Goal: Task Accomplishment & Management: Complete application form

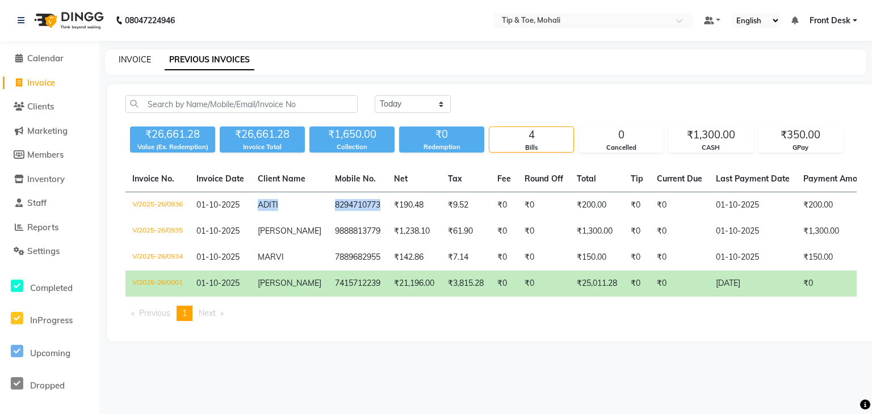
click at [134, 57] on link "INVOICE" at bounding box center [135, 59] width 32 height 10
select select "service"
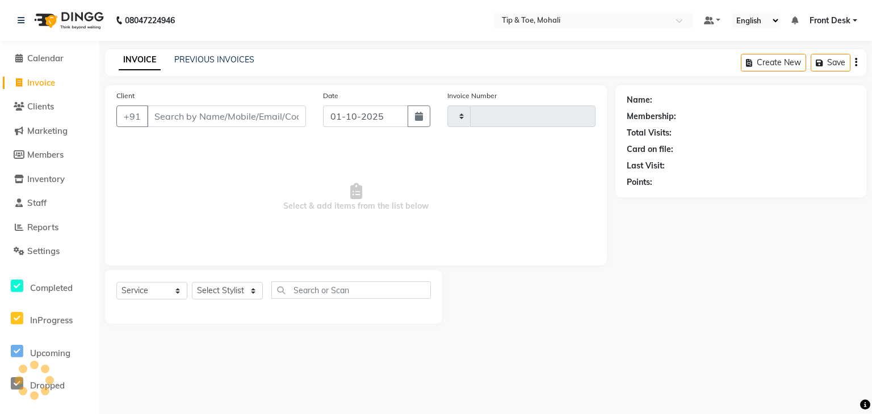
type input "0937"
select select "5835"
click at [245, 290] on select "Select Stylist Front Desk KAOTO KOMAL MAHOSO MONISH NICK RAJA RAJVEER SACHIN SAM" at bounding box center [227, 291] width 71 height 18
select select "90381"
click at [192, 283] on select "Select Stylist Front Desk KAOTO KOMAL MAHOSO MONISH NICK RAJA RAJVEER SACHIN SAM" at bounding box center [227, 291] width 71 height 18
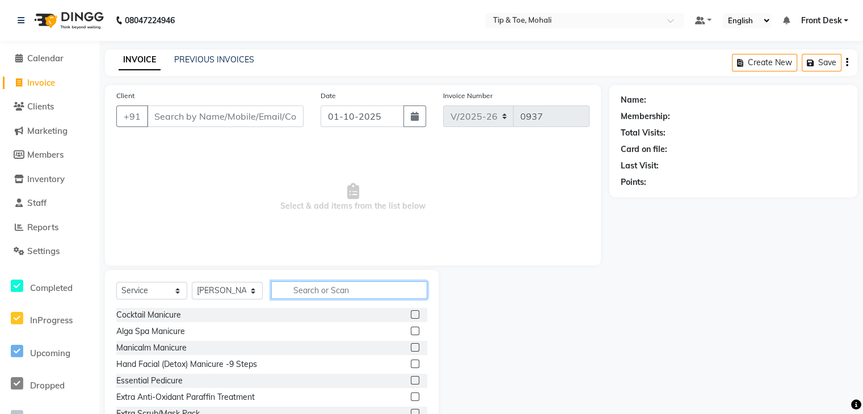
click at [299, 289] on input "text" at bounding box center [349, 290] width 156 height 18
type input "WASH"
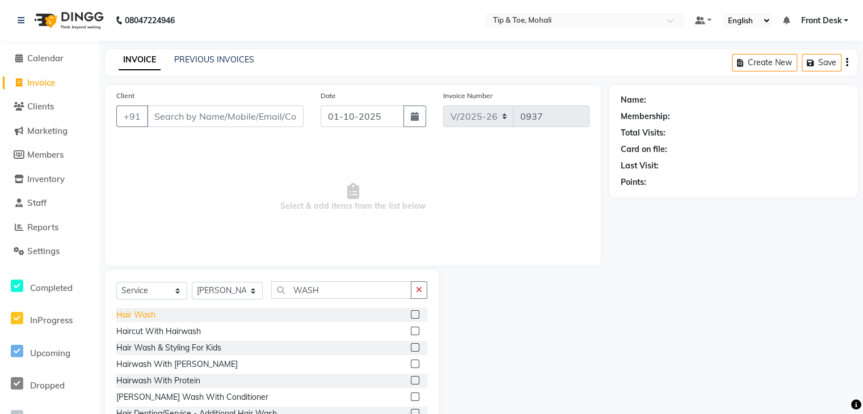
click at [128, 316] on div "Hair Wash" at bounding box center [135, 315] width 39 height 12
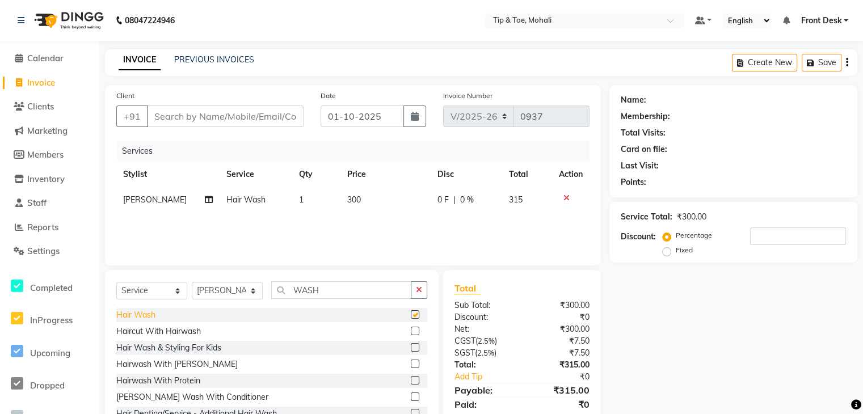
checkbox input "false"
click at [226, 119] on input "Client" at bounding box center [225, 117] width 157 height 22
type input "9"
type input "0"
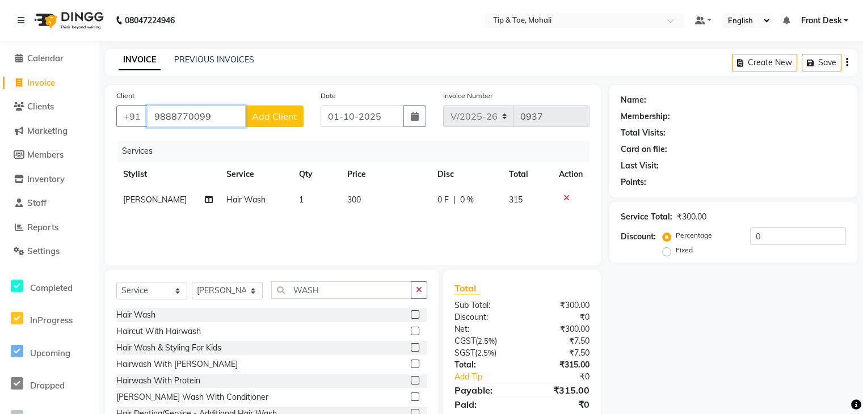
type input "9888770099"
click at [259, 117] on span "Add Client" at bounding box center [274, 116] width 45 height 11
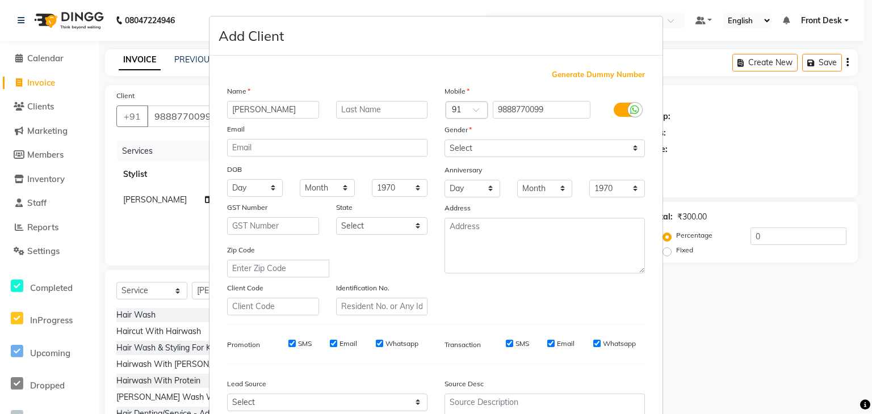
type input "[PERSON_NAME]"
click at [476, 150] on select "Select Male Female Other Prefer Not To Say" at bounding box center [544, 149] width 200 height 18
select select "female"
click at [444, 140] on select "Select Male Female Other Prefer Not To Say" at bounding box center [544, 149] width 200 height 18
click at [331, 347] on input "Email" at bounding box center [333, 343] width 7 height 7
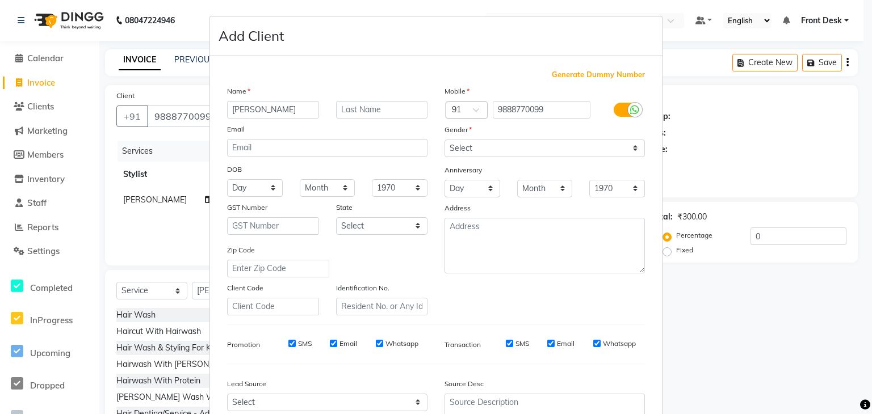
checkbox input "false"
click at [288, 347] on input "SMS" at bounding box center [291, 343] width 7 height 7
checkbox input "false"
click at [506, 346] on input "SMS" at bounding box center [509, 343] width 7 height 7
checkbox input "false"
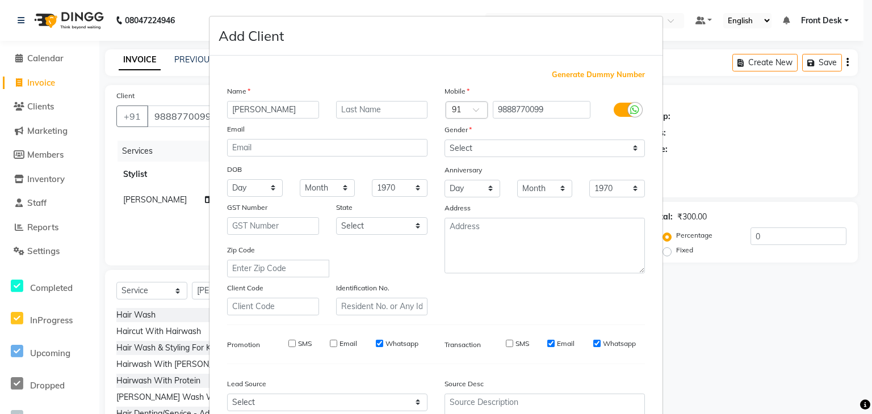
click at [547, 346] on input "Email" at bounding box center [550, 343] width 7 height 7
checkbox input "false"
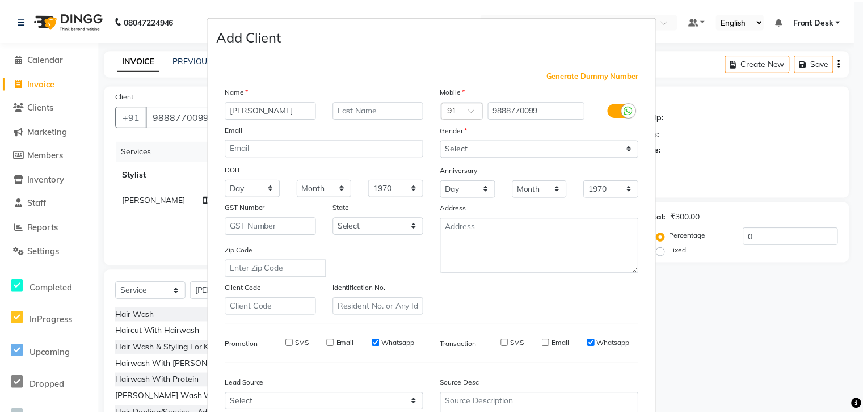
scroll to position [115, 0]
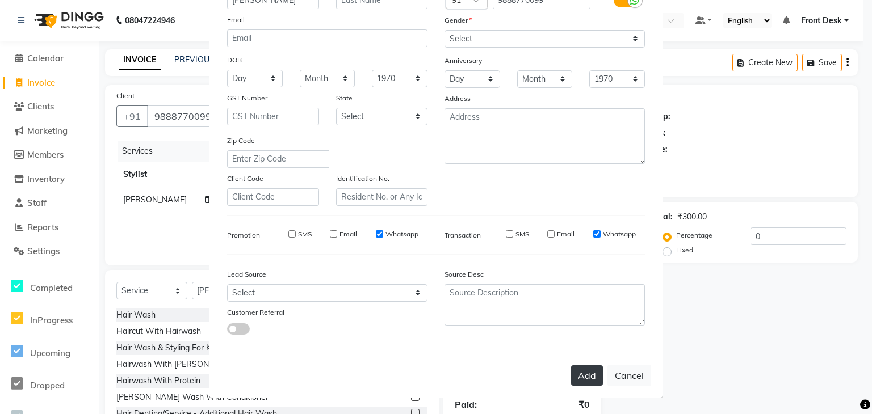
click at [586, 370] on button "Add" at bounding box center [587, 375] width 32 height 20
select select
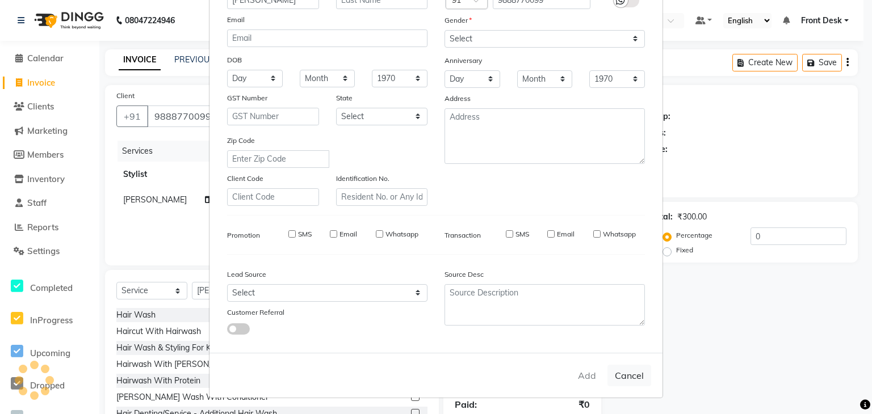
select select
checkbox input "false"
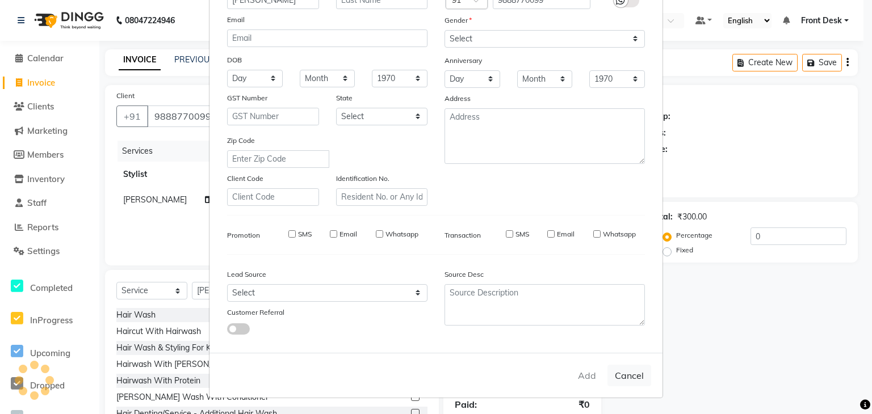
checkbox input "false"
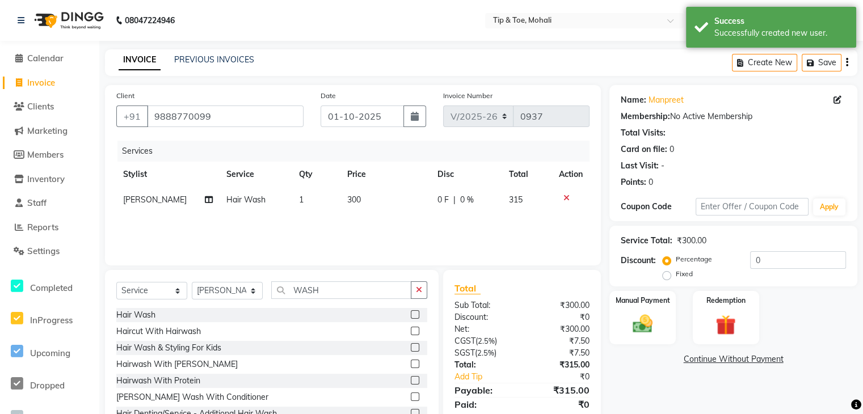
scroll to position [41, 0]
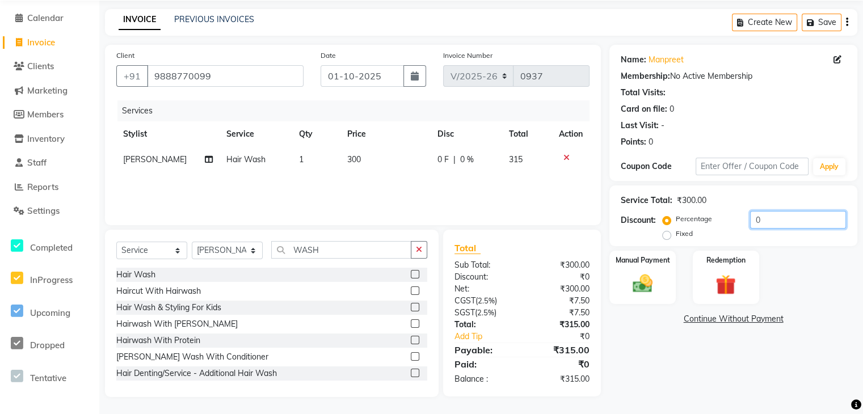
click at [771, 224] on input "0" at bounding box center [798, 220] width 96 height 18
type input "4.76"
click at [636, 279] on img at bounding box center [642, 284] width 34 height 24
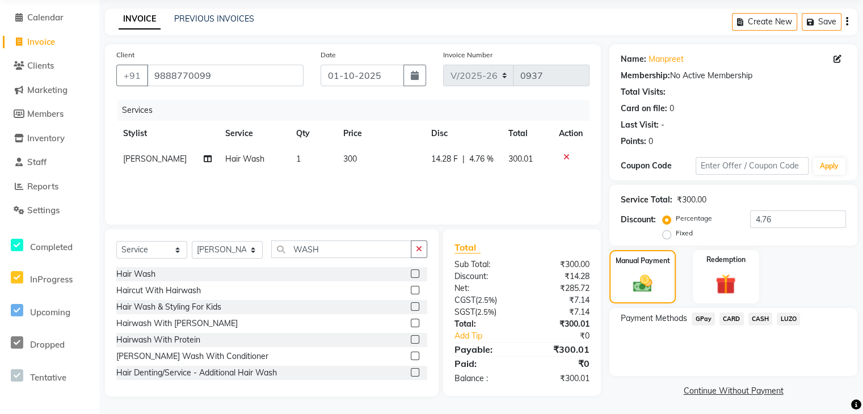
click at [756, 319] on span "CASH" at bounding box center [760, 319] width 24 height 13
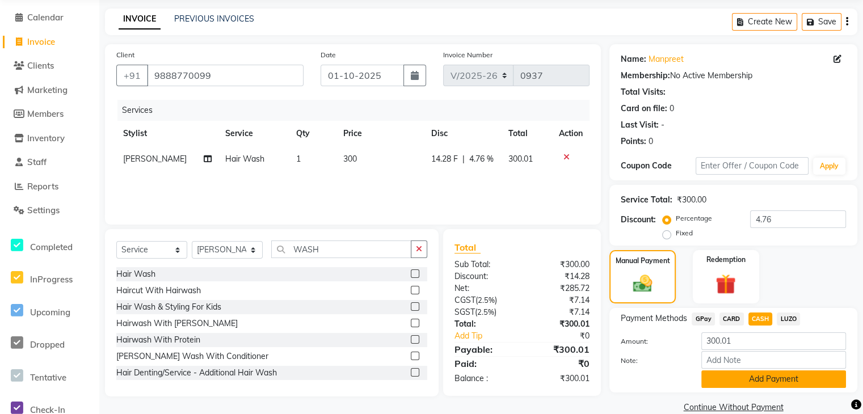
click at [765, 376] on button "Add Payment" at bounding box center [773, 380] width 145 height 18
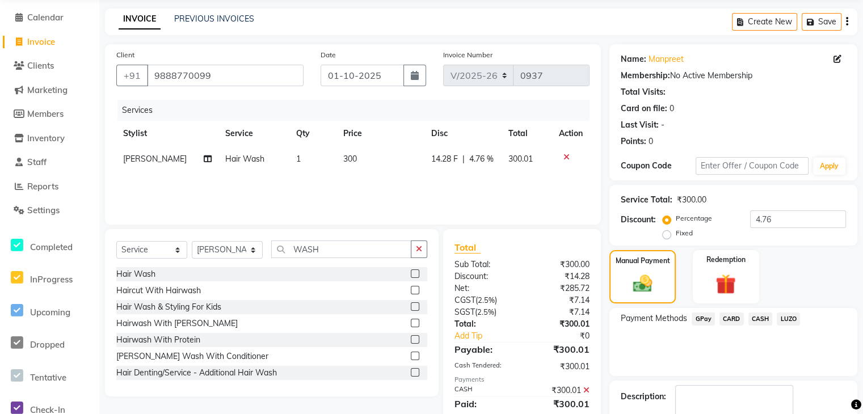
scroll to position [107, 0]
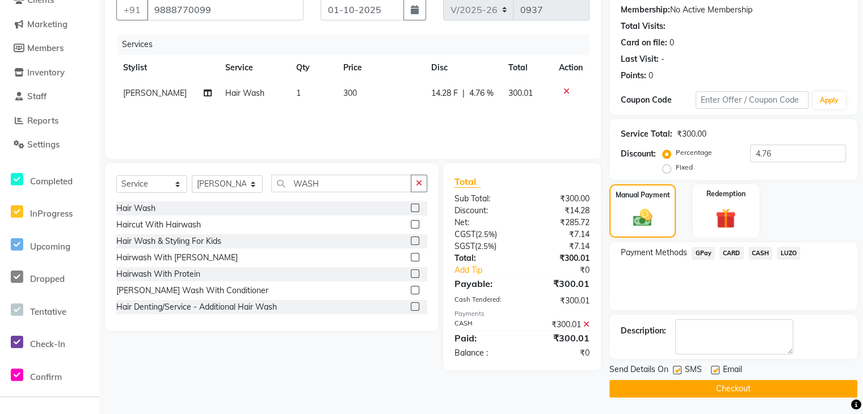
click at [728, 388] on button "Checkout" at bounding box center [733, 389] width 248 height 18
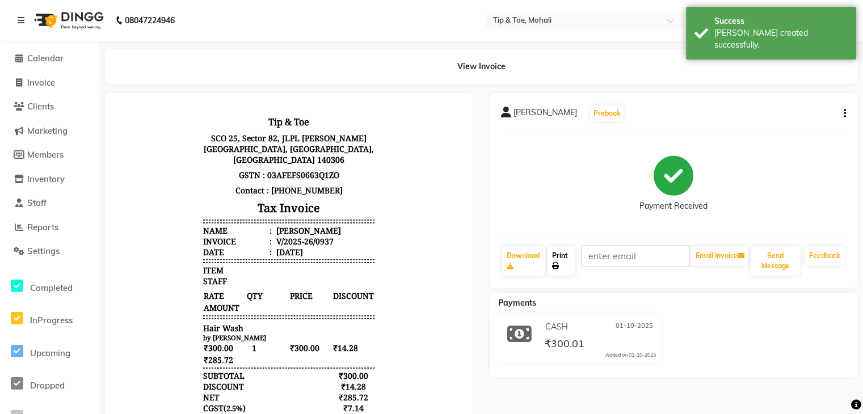
click at [562, 260] on link "Print" at bounding box center [562, 261] width 28 height 30
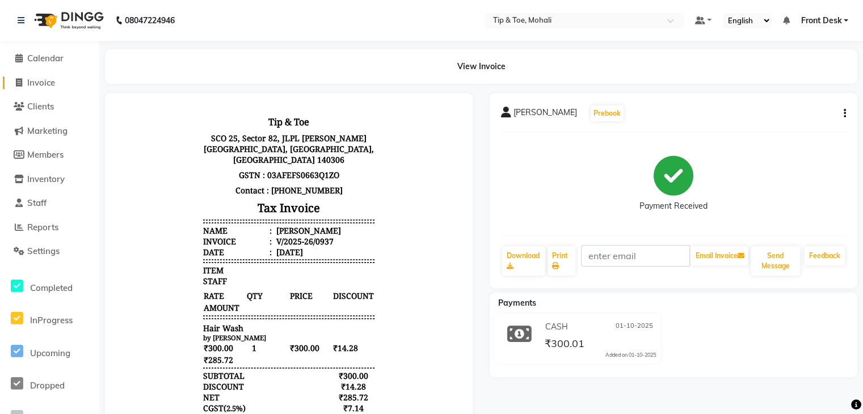
click at [41, 85] on span "Invoice" at bounding box center [41, 82] width 28 height 11
select select "5835"
select select "service"
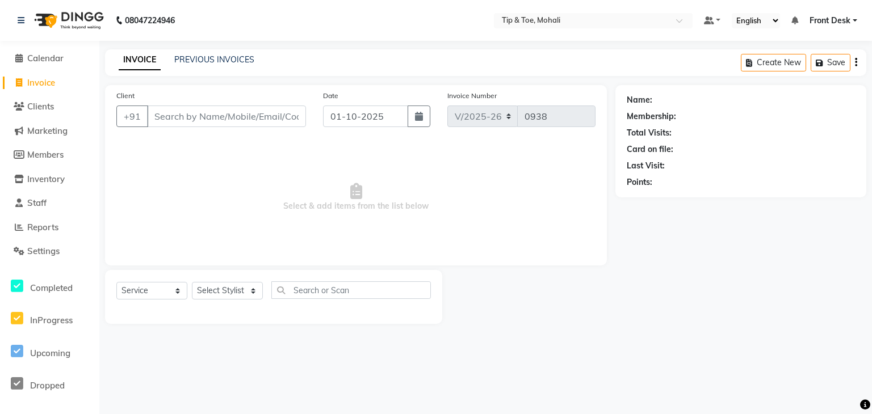
click at [226, 66] on div "INVOICE PREVIOUS INVOICES" at bounding box center [186, 60] width 163 height 13
click at [225, 63] on link "PREVIOUS INVOICES" at bounding box center [214, 59] width 80 height 10
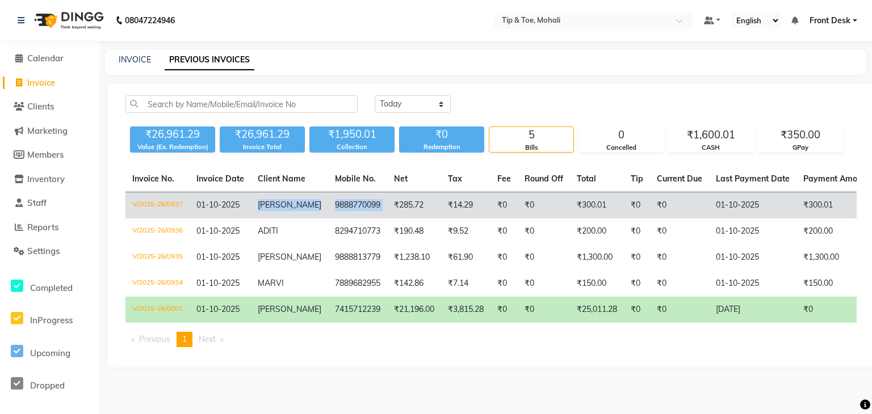
drag, startPoint x: 254, startPoint y: 207, endPoint x: 374, endPoint y: 216, distance: 121.2
click at [374, 216] on tr "V/2025-26/0937 01-10-2025 MANPREET 9888770099 ₹285.72 ₹14.29 ₹0 ₹0 ₹300.01 ₹0 ₹…" at bounding box center [603, 205] width 957 height 27
copy tr "MANPREET 9888770099"
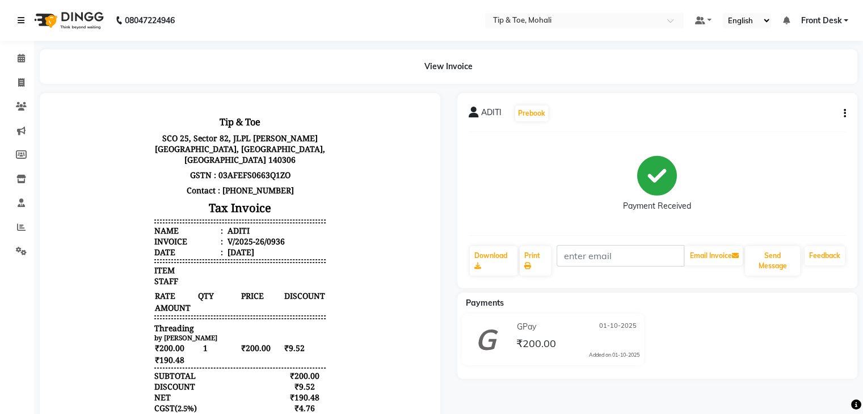
click at [18, 21] on icon at bounding box center [21, 20] width 7 height 8
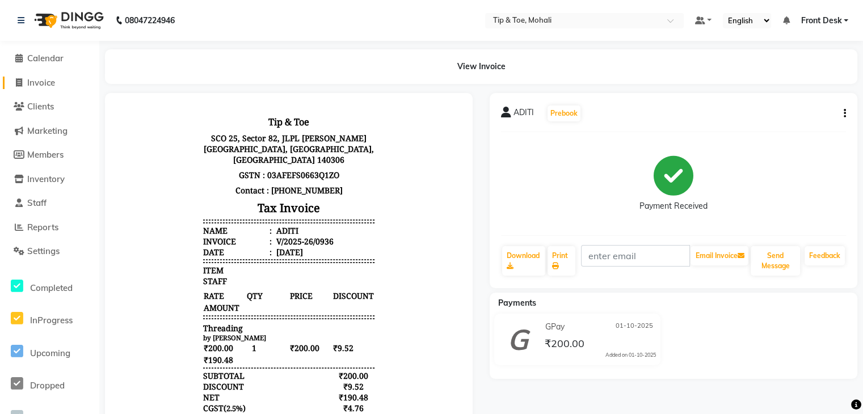
click at [45, 80] on span "Invoice" at bounding box center [41, 82] width 28 height 11
select select "service"
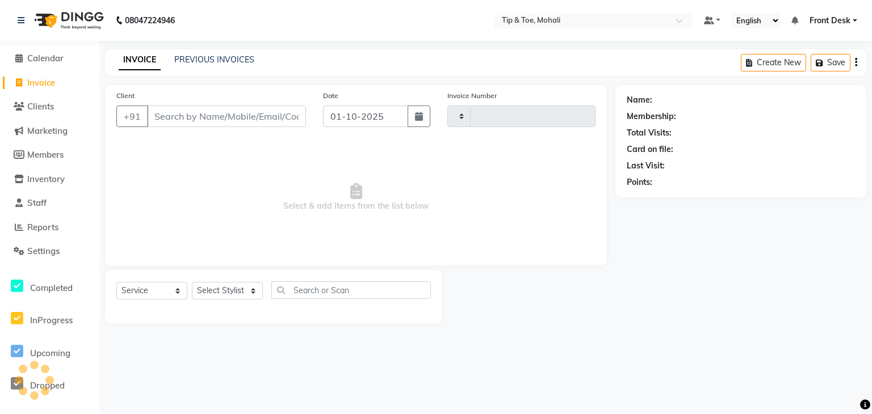
type input "0938"
select select "5835"
